Goal: Transaction & Acquisition: Purchase product/service

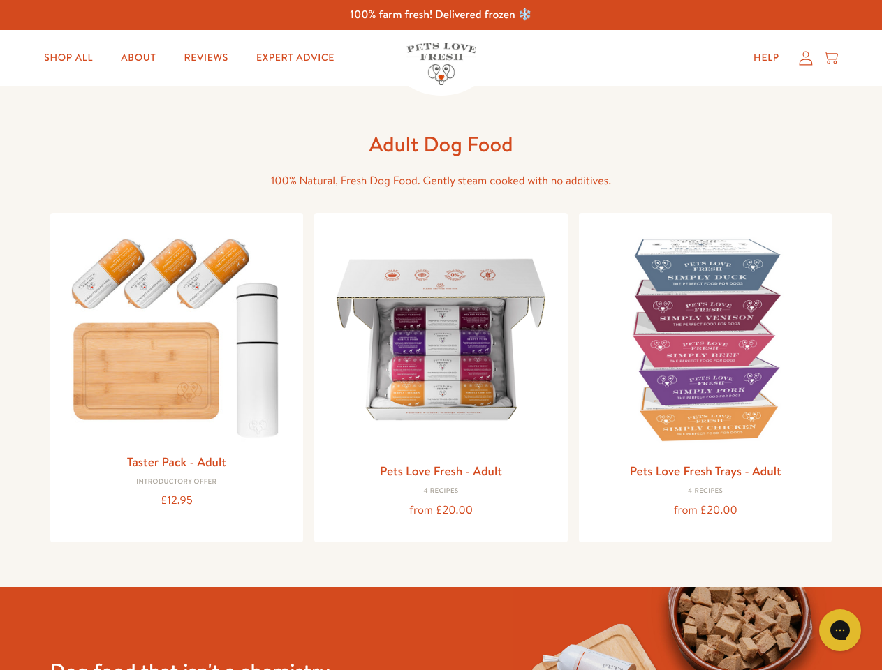
click at [840, 630] on icon "Gorgias live chat" at bounding box center [839, 629] width 13 height 13
